Goal: Transaction & Acquisition: Book appointment/travel/reservation

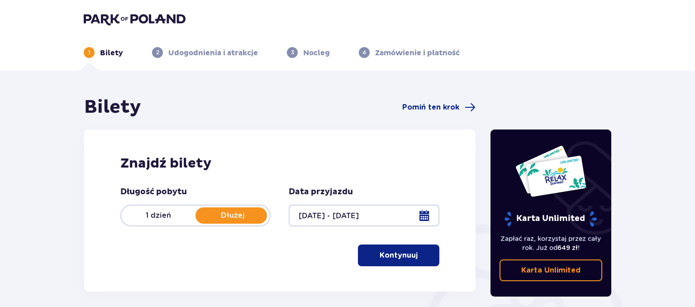
click at [228, 213] on p "Dłużej" at bounding box center [233, 215] width 74 height 10
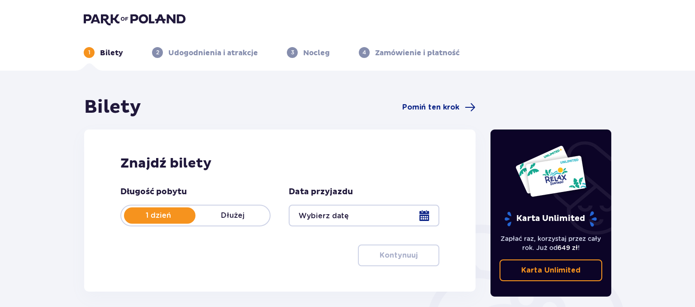
click at [226, 217] on p "Dłużej" at bounding box center [233, 215] width 74 height 10
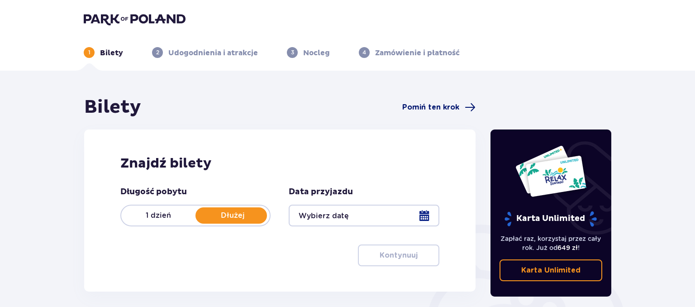
click at [419, 105] on span "Pomiń ten krok" at bounding box center [430, 107] width 57 height 10
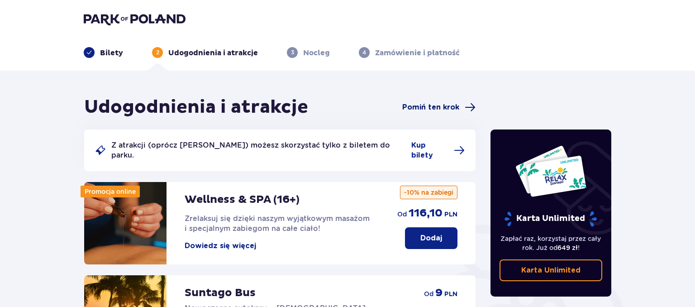
click at [443, 106] on span "Pomiń ten krok" at bounding box center [430, 107] width 57 height 10
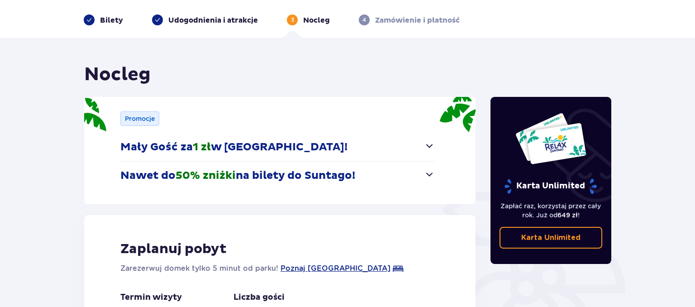
scroll to position [48, 0]
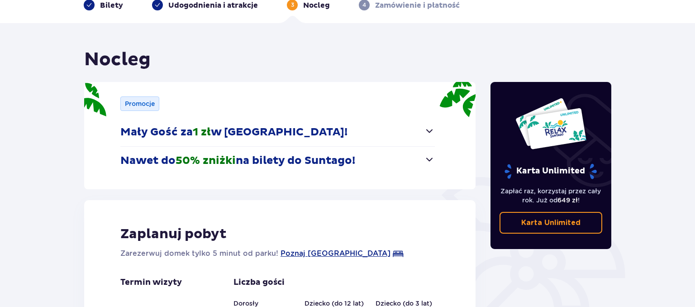
click at [427, 131] on span "button" at bounding box center [429, 130] width 11 height 11
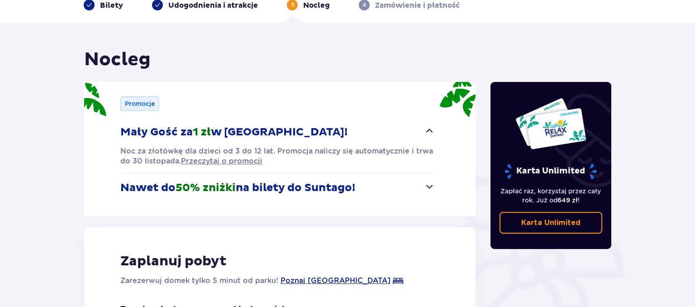
click at [235, 186] on span "50% zniżki" at bounding box center [206, 188] width 60 height 14
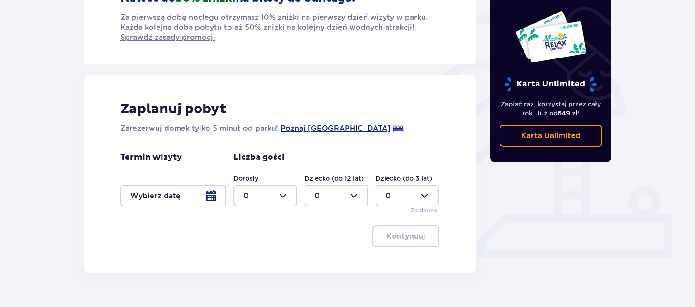
scroll to position [229, 0]
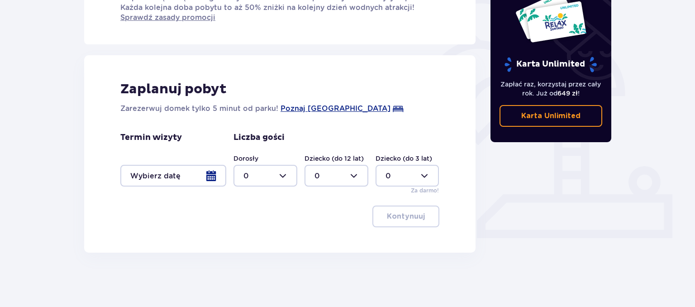
click at [212, 174] on div at bounding box center [173, 176] width 106 height 22
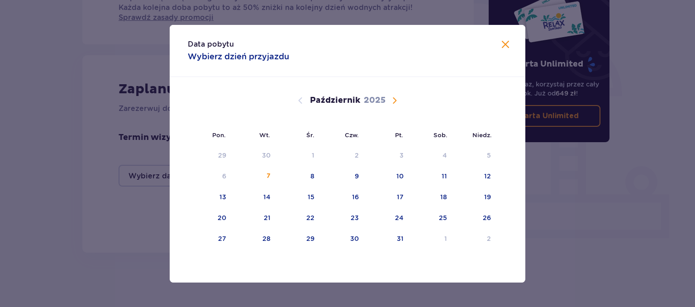
click at [394, 97] on span "Następny miesiąc" at bounding box center [394, 100] width 11 height 11
drag, startPoint x: 439, startPoint y: 153, endPoint x: 469, endPoint y: 158, distance: 30.4
click at [440, 153] on div "3" at bounding box center [431, 156] width 45 height 20
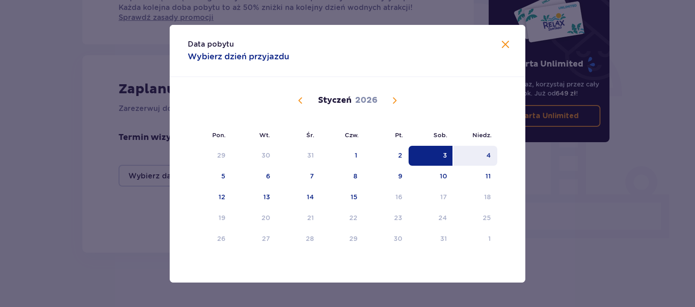
click at [484, 156] on div "4" at bounding box center [476, 156] width 44 height 20
type input "03.01.26 - 04.01.26"
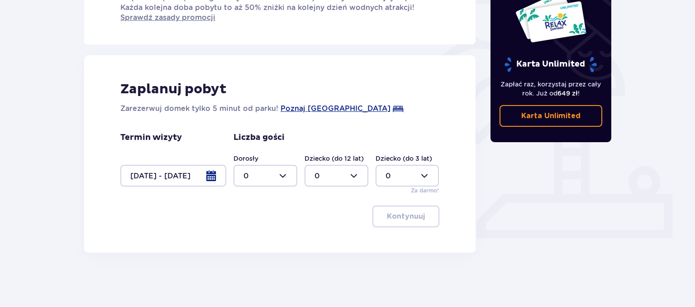
click at [282, 175] on div at bounding box center [266, 176] width 64 height 22
click at [247, 240] on p "2" at bounding box center [246, 241] width 5 height 10
type input "2"
click at [354, 176] on div at bounding box center [337, 176] width 64 height 22
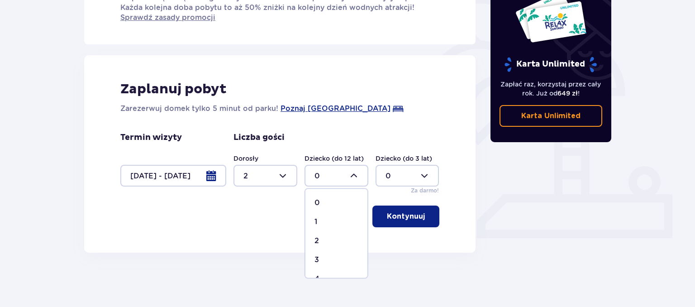
click at [316, 225] on p "1" at bounding box center [316, 222] width 3 height 10
type input "1"
click at [289, 170] on div at bounding box center [266, 176] width 64 height 22
click at [247, 257] on p "3" at bounding box center [246, 260] width 5 height 10
type input "3"
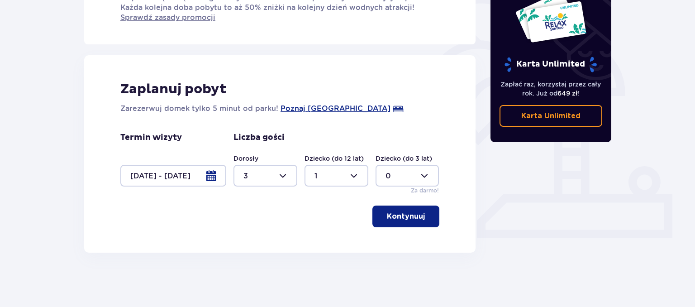
click at [408, 215] on p "Kontynuuj" at bounding box center [406, 216] width 38 height 10
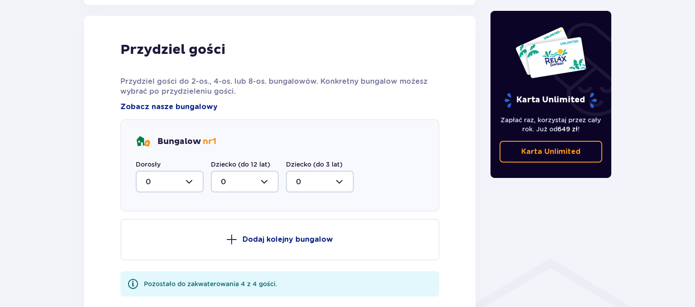
scroll to position [482, 0]
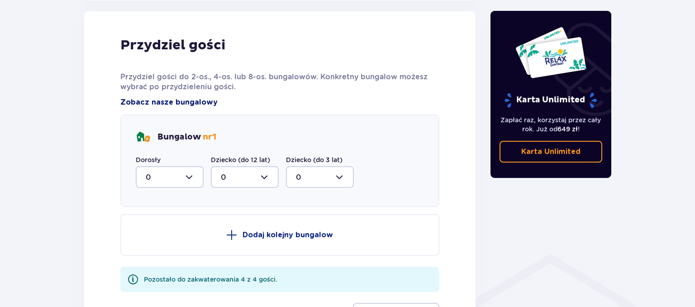
click at [195, 99] on span "Zobacz nasze bungalowy" at bounding box center [168, 102] width 97 height 10
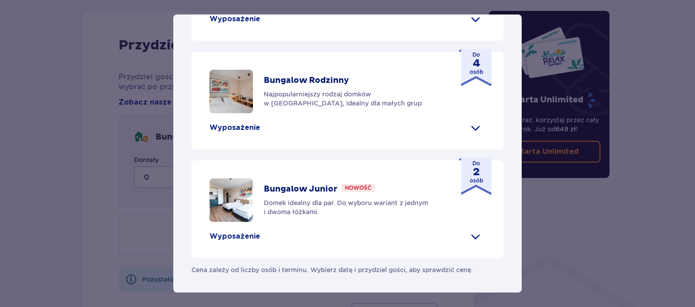
scroll to position [381, 0]
click at [252, 133] on p "Wyposażenie" at bounding box center [235, 128] width 51 height 10
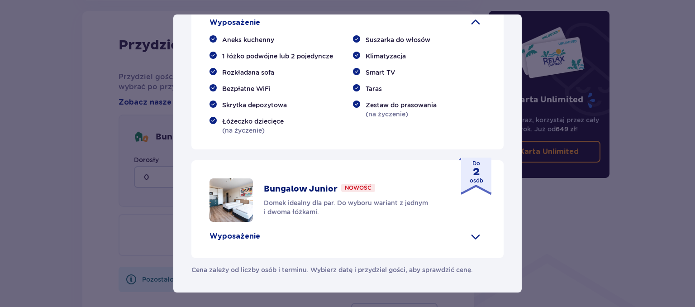
scroll to position [485, 0]
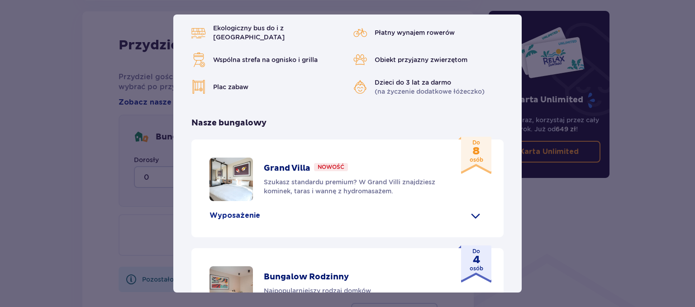
scroll to position [0, 0]
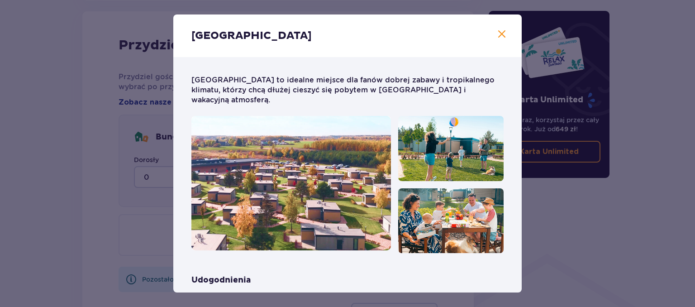
click at [504, 32] on span "Zamknij" at bounding box center [502, 34] width 11 height 11
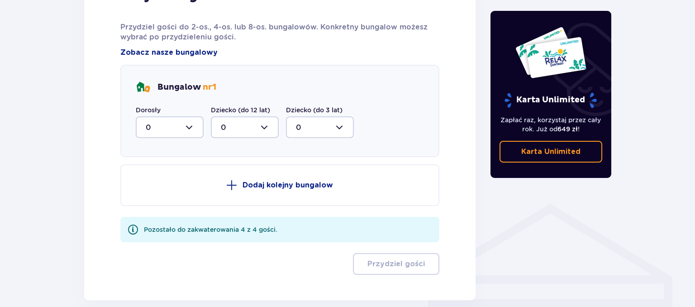
scroll to position [482, 0]
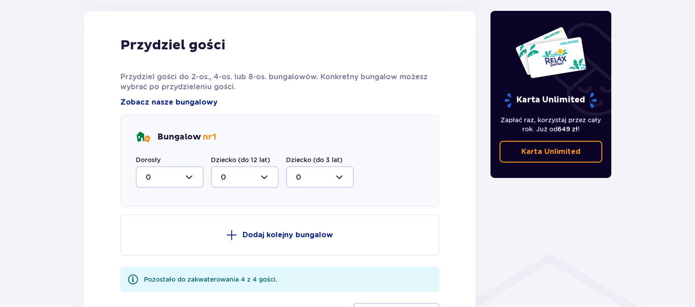
click at [281, 234] on p "Dodaj kolejny bungalow" at bounding box center [288, 235] width 91 height 10
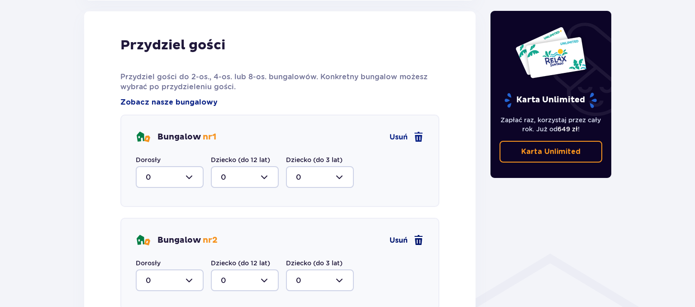
click at [421, 240] on span at bounding box center [418, 240] width 11 height 11
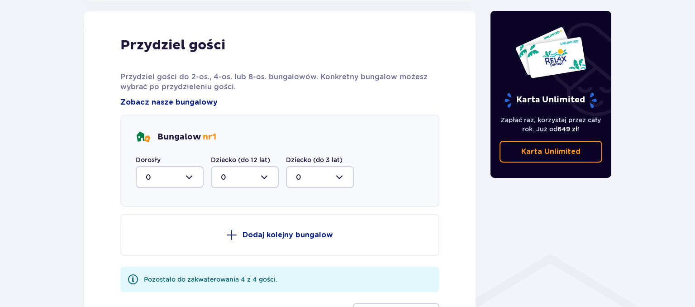
click at [241, 230] on button "Dodaj kolejny bungalow" at bounding box center [279, 235] width 319 height 42
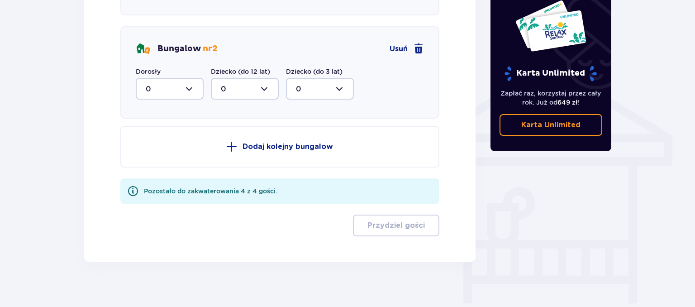
scroll to position [578, 0]
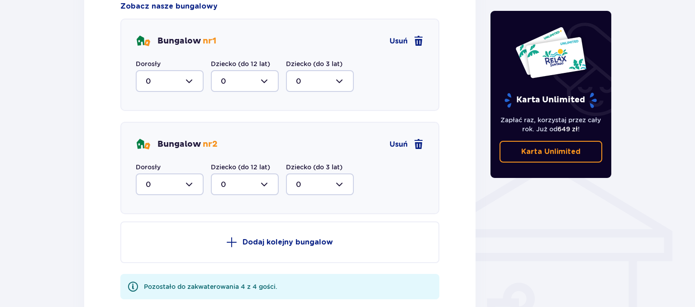
click at [196, 77] on div at bounding box center [170, 81] width 68 height 22
drag, startPoint x: 149, startPoint y: 162, endPoint x: 263, endPoint y: 100, distance: 129.6
click at [152, 160] on span "3" at bounding box center [170, 165] width 66 height 19
type input "3"
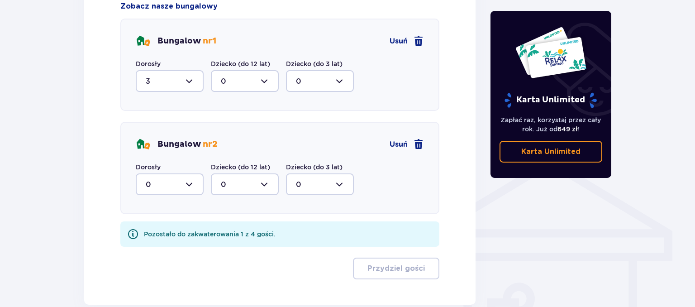
click at [267, 78] on div at bounding box center [245, 81] width 68 height 22
click at [224, 125] on div "1" at bounding box center [245, 128] width 48 height 10
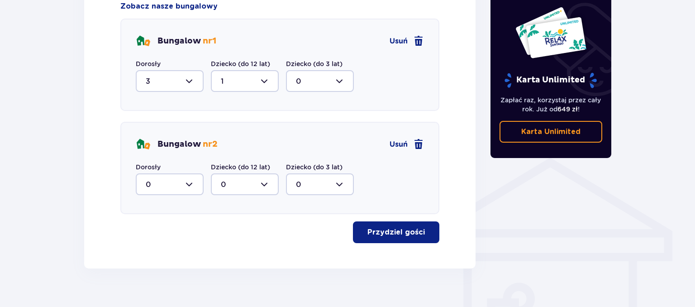
type input "1"
click at [393, 141] on span "Usuń" at bounding box center [399, 144] width 18 height 10
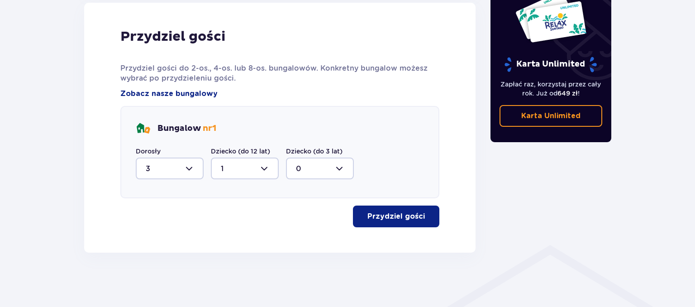
scroll to position [490, 0]
click at [399, 215] on p "Przydziel gości" at bounding box center [396, 217] width 57 height 10
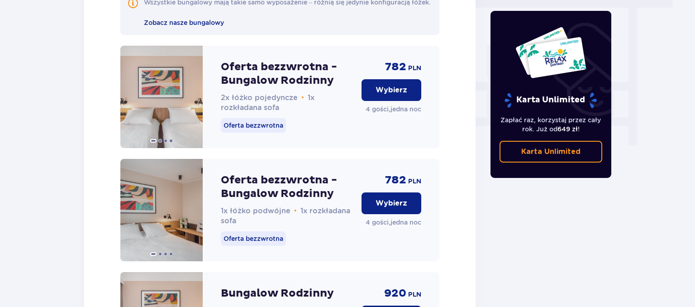
scroll to position [859, 0]
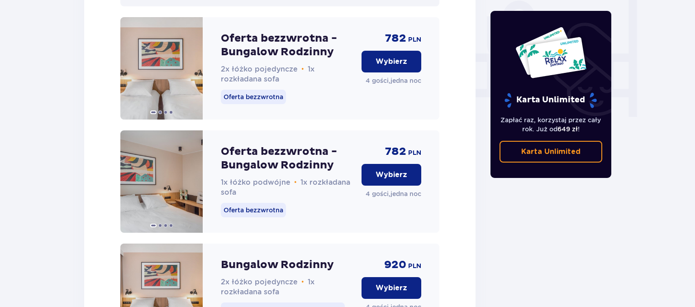
click at [383, 67] on p "Wybierz" at bounding box center [392, 62] width 32 height 10
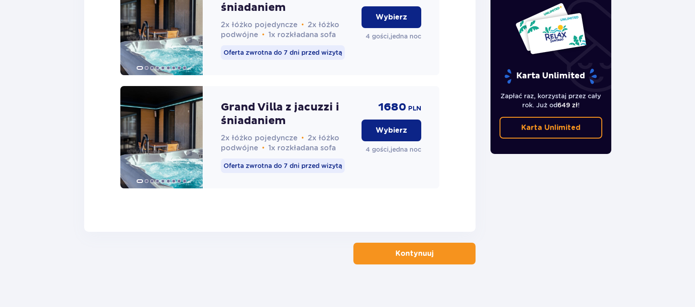
scroll to position [2516, 0]
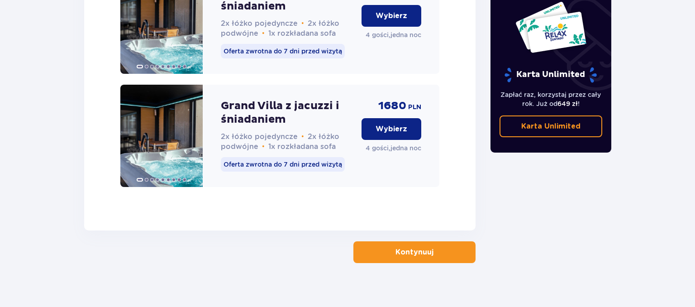
click at [426, 241] on button "Kontynuuj" at bounding box center [414, 252] width 122 height 22
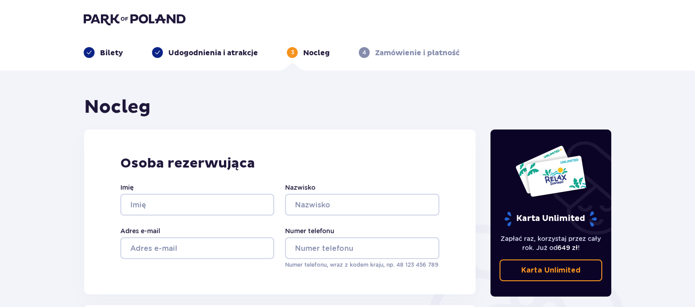
click at [105, 50] on p "Bilety" at bounding box center [111, 53] width 23 height 10
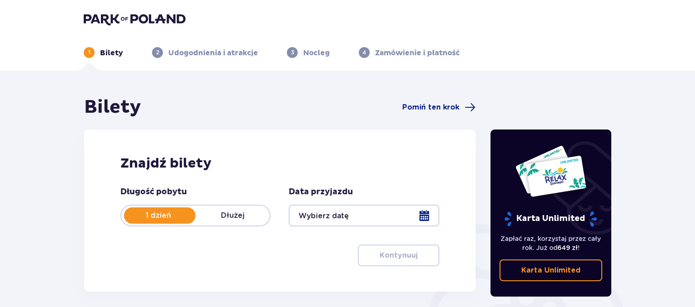
click at [428, 215] on div at bounding box center [364, 216] width 150 height 22
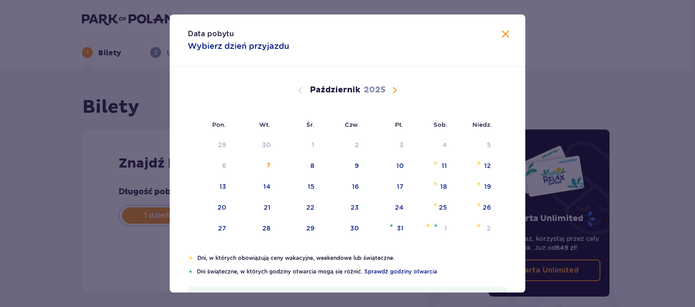
click at [393, 86] on span "Następny miesiąc" at bounding box center [394, 90] width 11 height 11
click at [395, 90] on span "Następny miesiąc" at bounding box center [394, 90] width 11 height 11
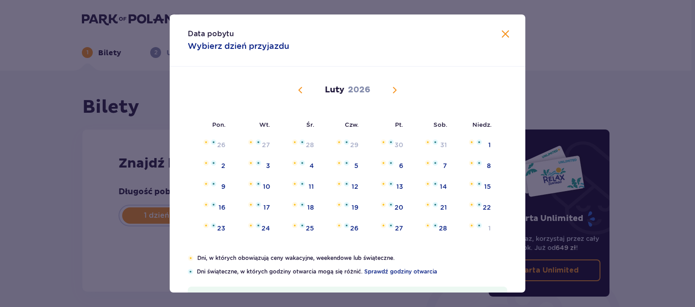
click at [301, 90] on span "Poprzedni miesiąc" at bounding box center [300, 90] width 11 height 11
click at [440, 140] on div "3" at bounding box center [431, 145] width 45 height 20
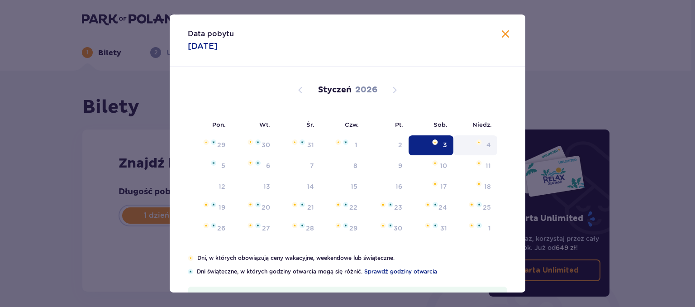
type input "03.01.26"
click at [484, 145] on div "4" at bounding box center [476, 145] width 44 height 20
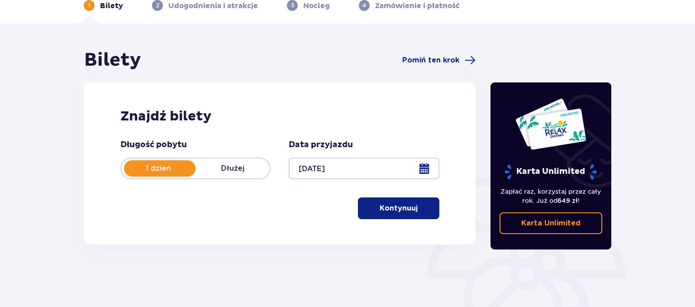
scroll to position [95, 0]
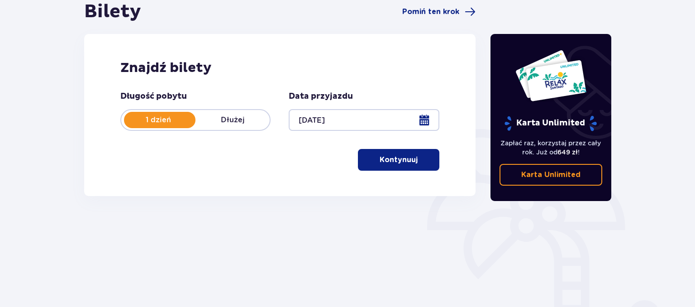
click at [400, 158] on p "Kontynuuj" at bounding box center [399, 160] width 38 height 10
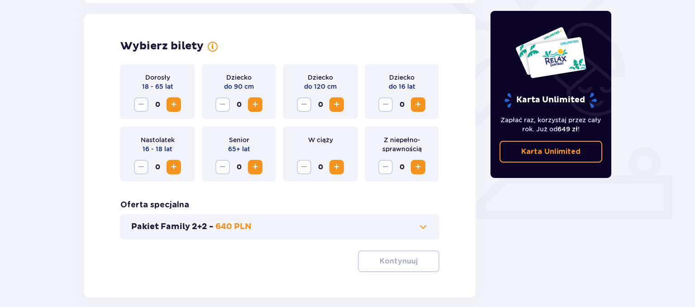
scroll to position [252, 0]
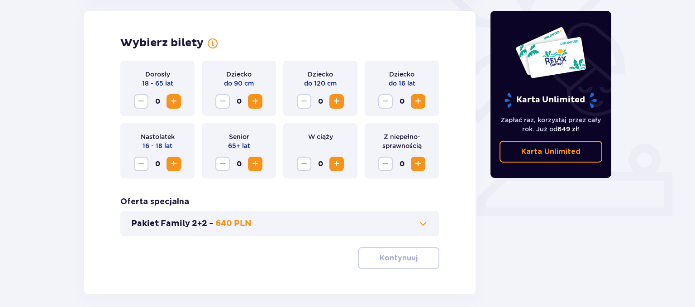
click at [420, 100] on span "Zwiększ" at bounding box center [418, 101] width 11 height 11
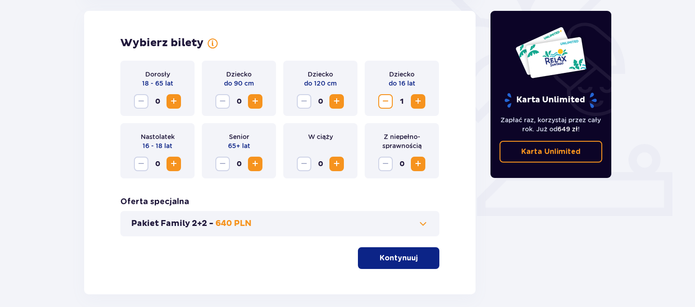
click at [173, 164] on span "Zwiększ" at bounding box center [173, 163] width 11 height 11
click at [177, 100] on span "Zwiększ" at bounding box center [173, 101] width 11 height 11
click at [419, 220] on span at bounding box center [423, 223] width 11 height 11
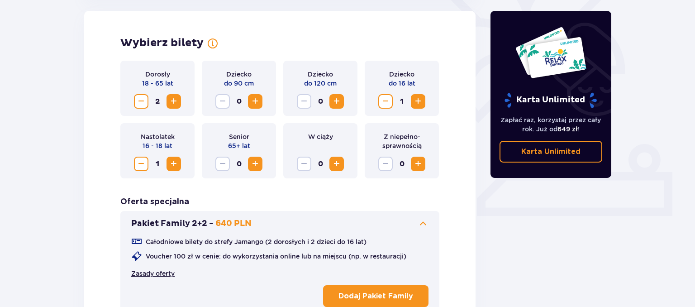
click at [157, 273] on link "Zasady oferty" at bounding box center [152, 273] width 43 height 9
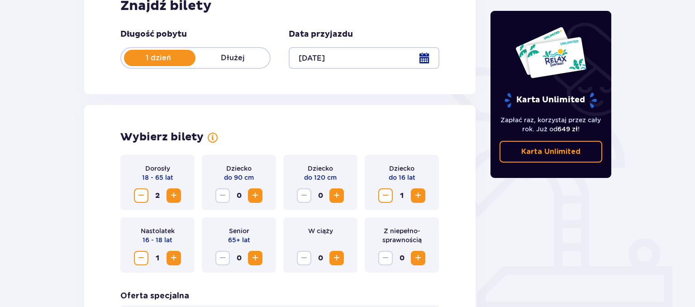
scroll to position [156, 0]
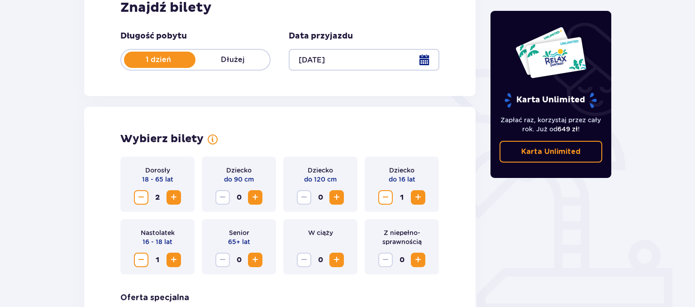
click at [539, 152] on p "Karta Unlimited" at bounding box center [550, 152] width 59 height 10
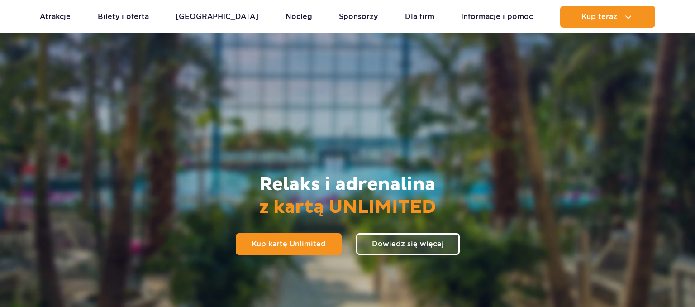
scroll to position [95, 0]
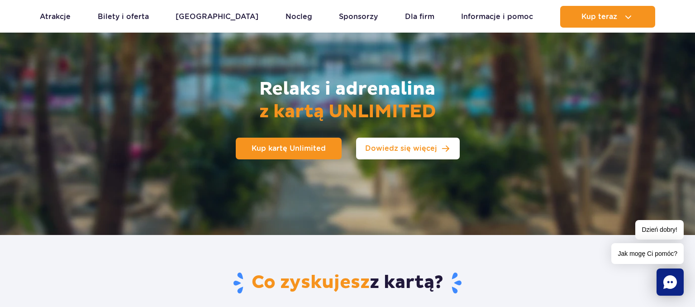
click at [391, 152] on span "Dowiedz się więcej" at bounding box center [401, 148] width 72 height 7
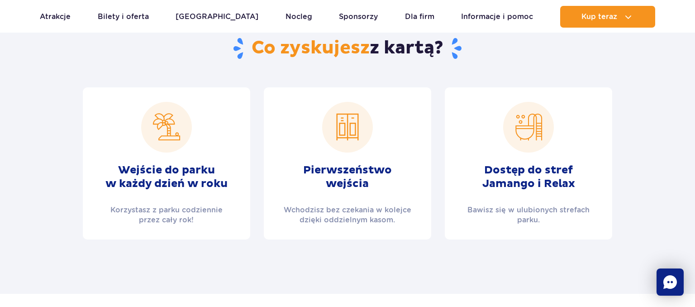
scroll to position [330, 0]
click at [367, 158] on div "Pierwszeństwo wejścia Wchodzisz bez czekania w kolejce dzięki oddzielnym kasom." at bounding box center [347, 163] width 167 height 152
click at [543, 146] on img at bounding box center [528, 126] width 51 height 51
click at [347, 172] on h2 "Pierwszeństwo wejścia" at bounding box center [347, 176] width 89 height 27
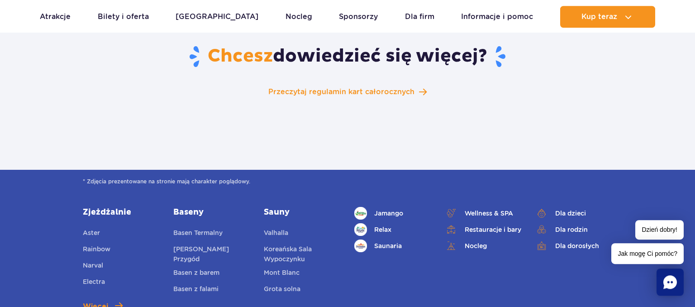
scroll to position [1573, 0]
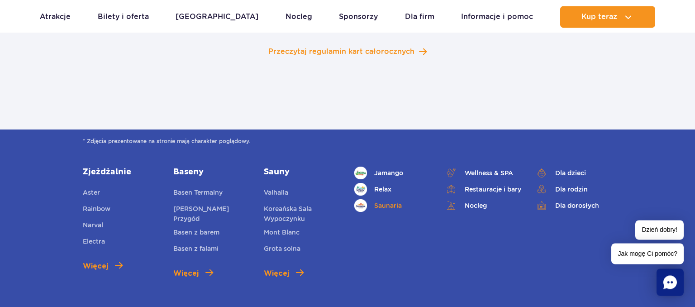
click at [394, 202] on link "Saunaria" at bounding box center [392, 205] width 77 height 13
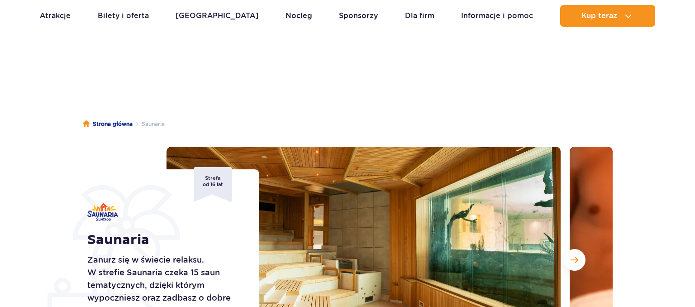
scroll to position [95, 0]
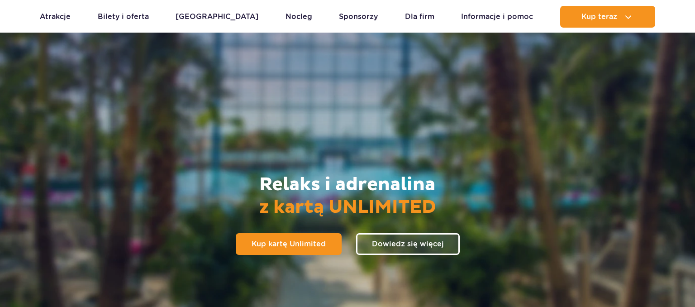
scroll to position [1573, 0]
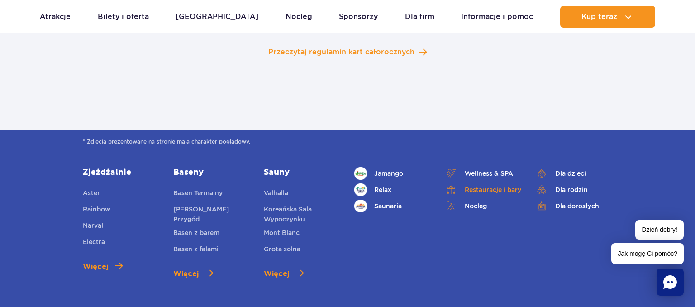
click at [503, 186] on link "Restauracje i bary" at bounding box center [483, 189] width 77 height 13
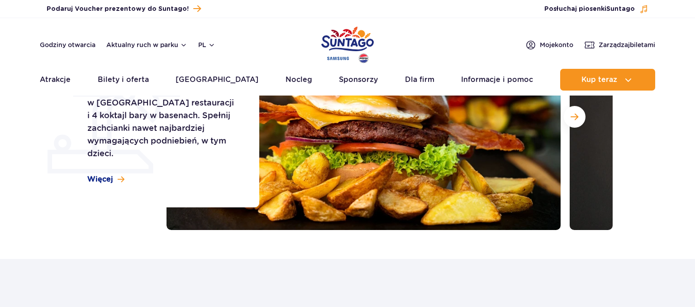
scroll to position [143, 0]
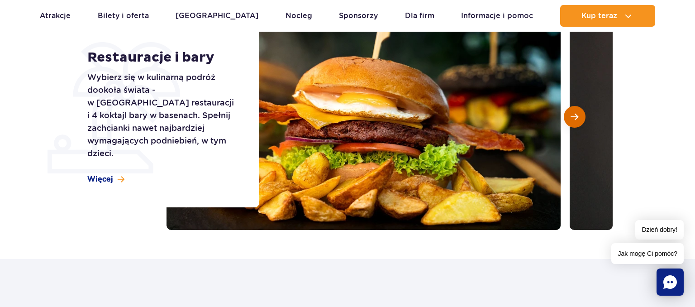
click at [571, 115] on span "Następny slajd" at bounding box center [575, 117] width 8 height 8
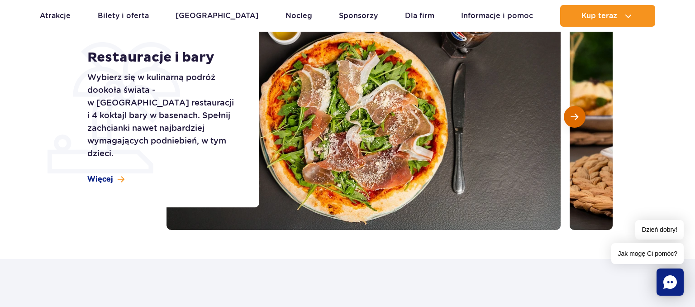
click at [571, 115] on button "Następny slajd" at bounding box center [575, 117] width 22 height 22
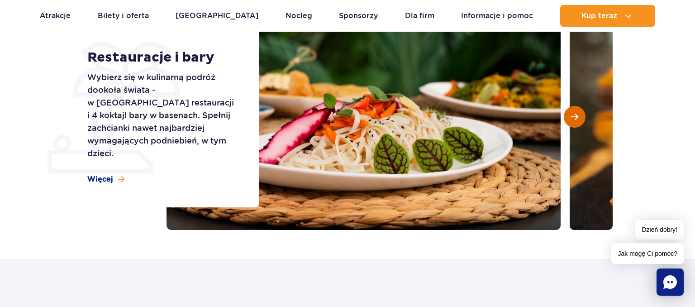
click at [571, 115] on button "Następny slajd" at bounding box center [575, 117] width 22 height 22
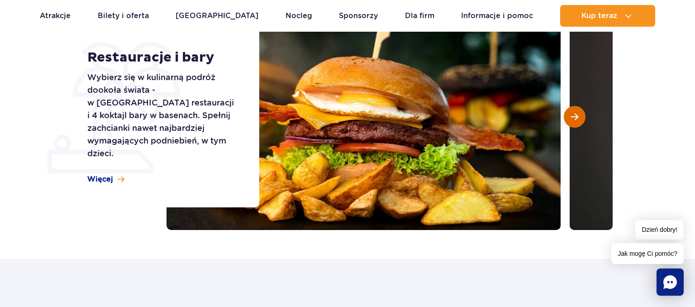
click at [571, 115] on button "Następny slajd" at bounding box center [575, 117] width 22 height 22
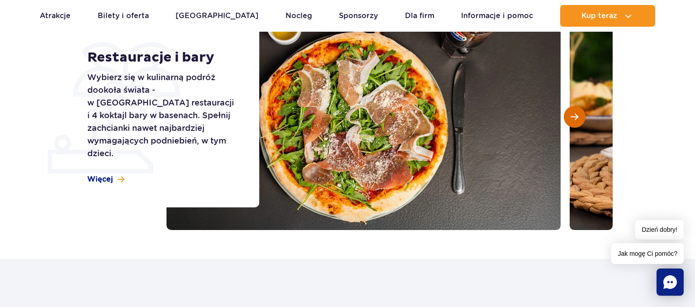
click at [571, 115] on button "Następny slajd" at bounding box center [575, 117] width 22 height 22
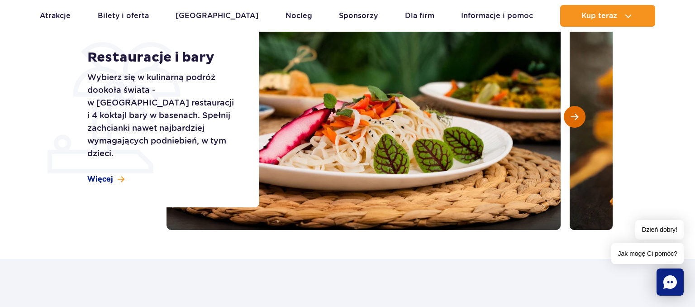
click at [571, 115] on button "Następny slajd" at bounding box center [575, 117] width 22 height 22
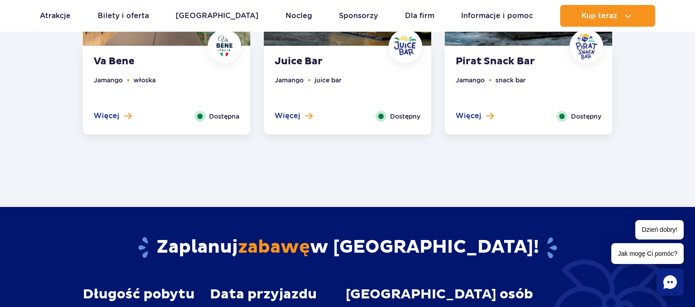
scroll to position [860, 0]
